Goal: Transaction & Acquisition: Download file/media

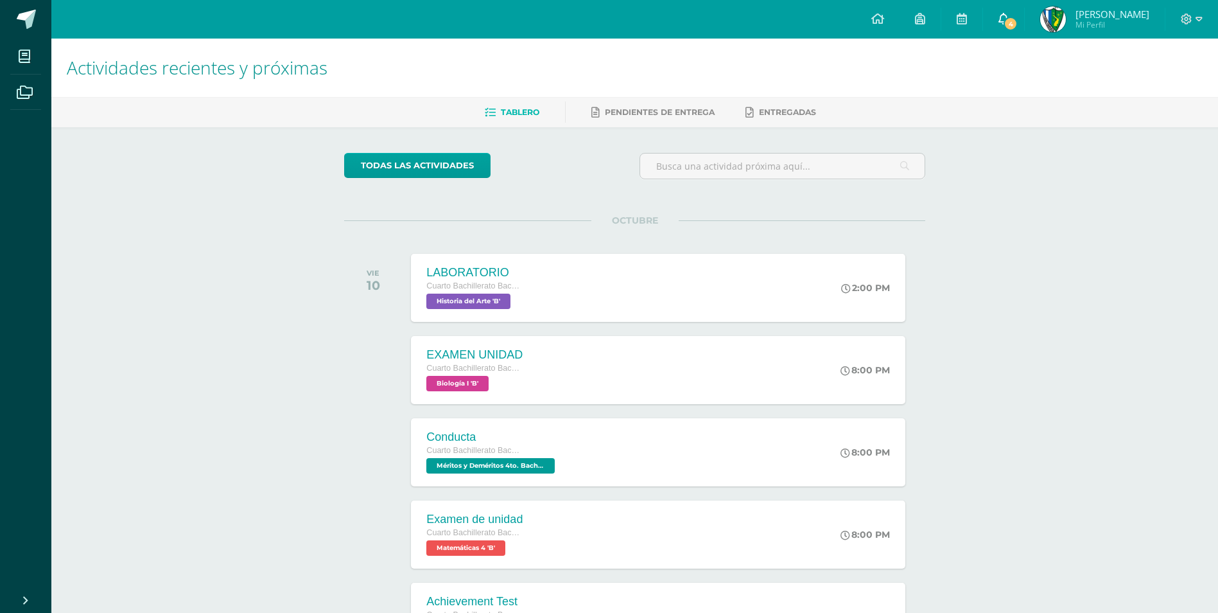
click at [1018, 23] on span "4" at bounding box center [1011, 24] width 14 height 14
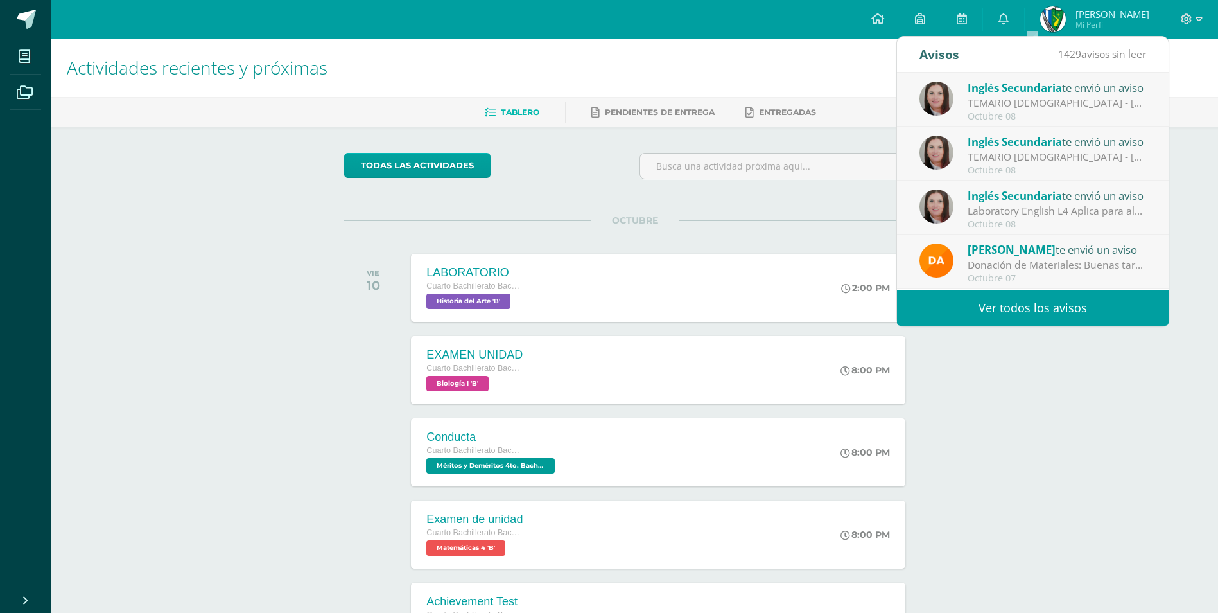
click at [1015, 308] on link "Ver todos los avisos" at bounding box center [1033, 307] width 272 height 35
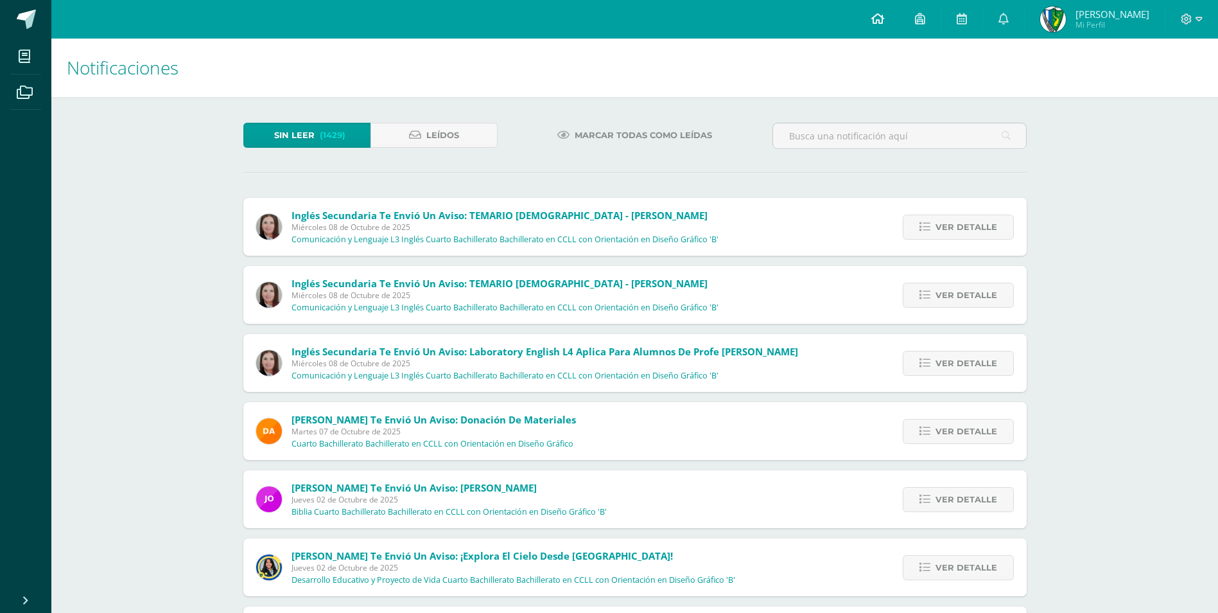
click at [898, 17] on link at bounding box center [878, 19] width 44 height 39
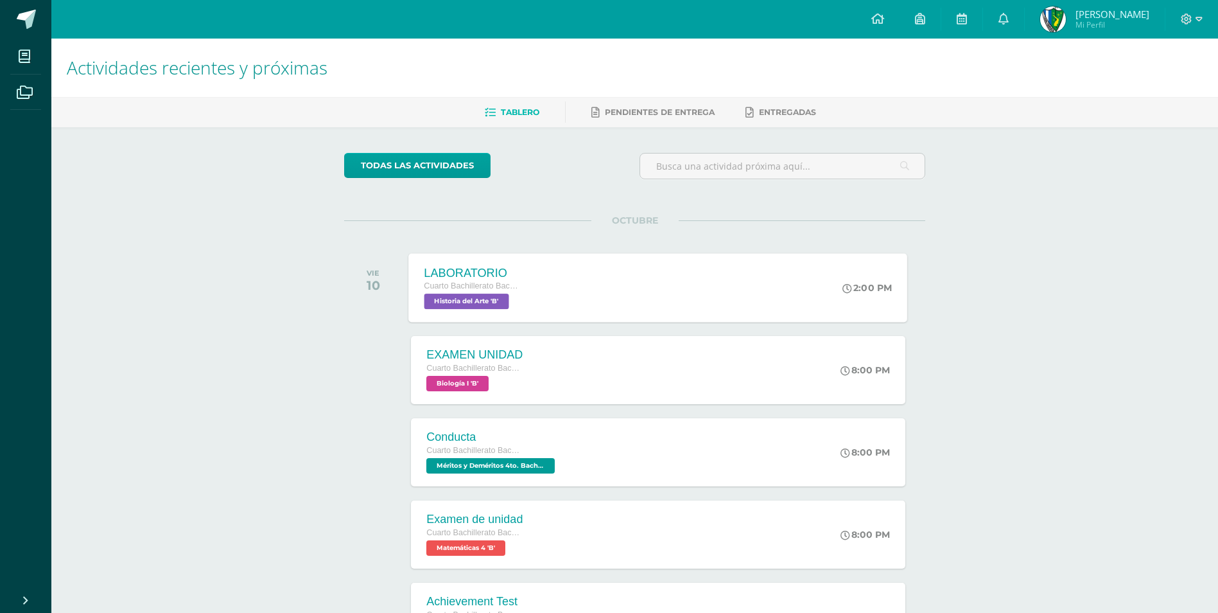
click at [670, 303] on div "LABORATORIO Cuarto Bachillerato Bachillerato en CCLL con Orientación en Diseño …" at bounding box center [658, 287] width 499 height 69
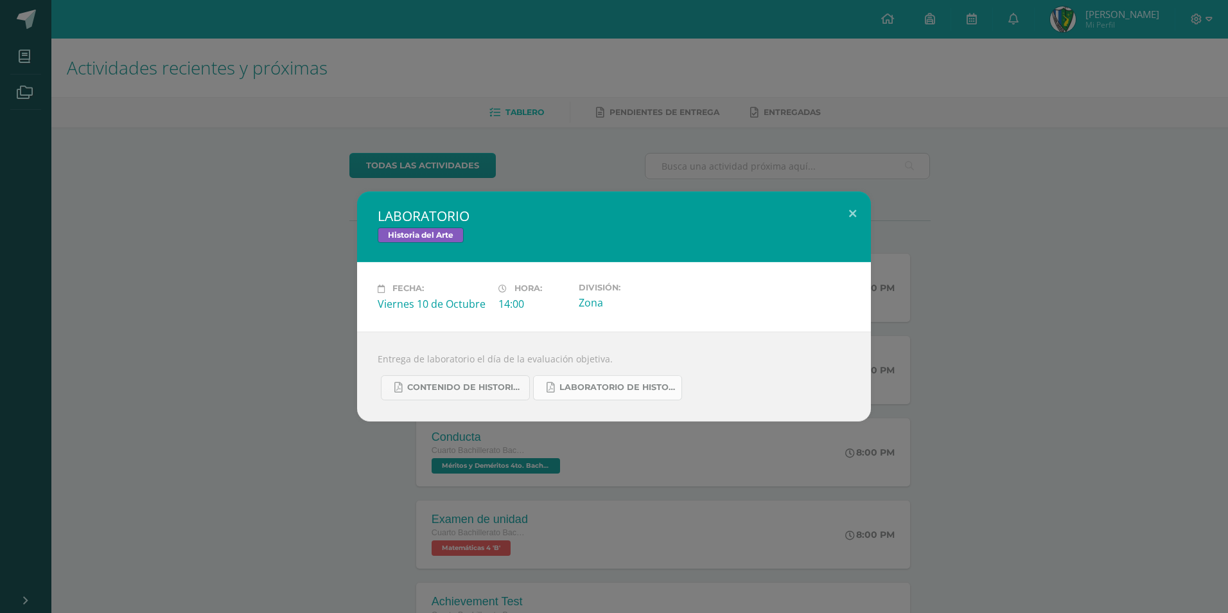
click at [651, 383] on span "LABORATORIO DE HISTORIA DEL ARTE.pdf" at bounding box center [617, 387] width 116 height 10
